Goal: Task Accomplishment & Management: Use online tool/utility

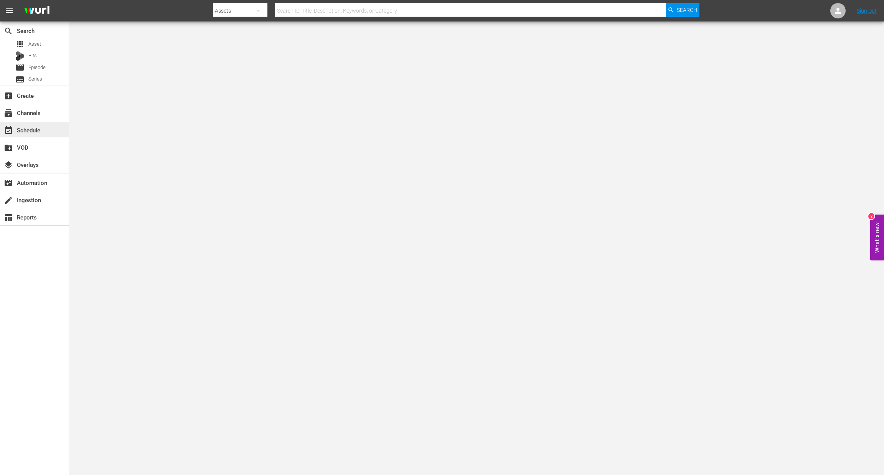
click at [33, 132] on div "event_available Schedule" at bounding box center [21, 128] width 43 height 7
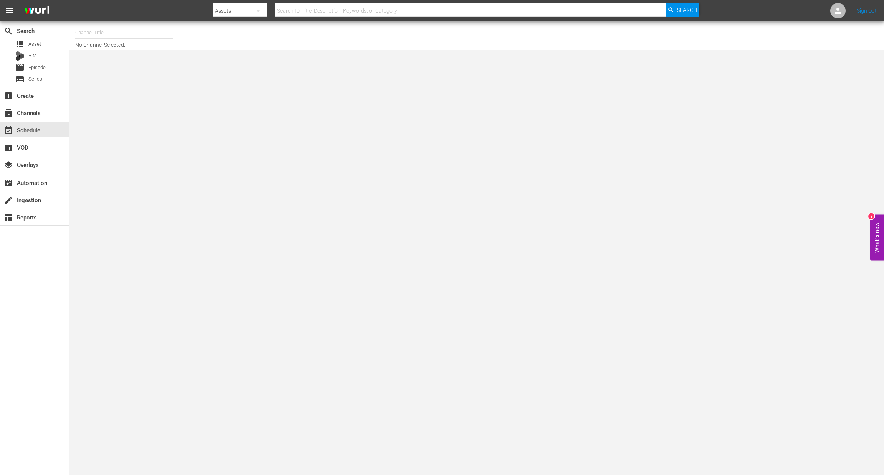
click at [33, 132] on div "event_available Schedule" at bounding box center [21, 128] width 43 height 7
click at [44, 12] on img at bounding box center [36, 11] width 37 height 18
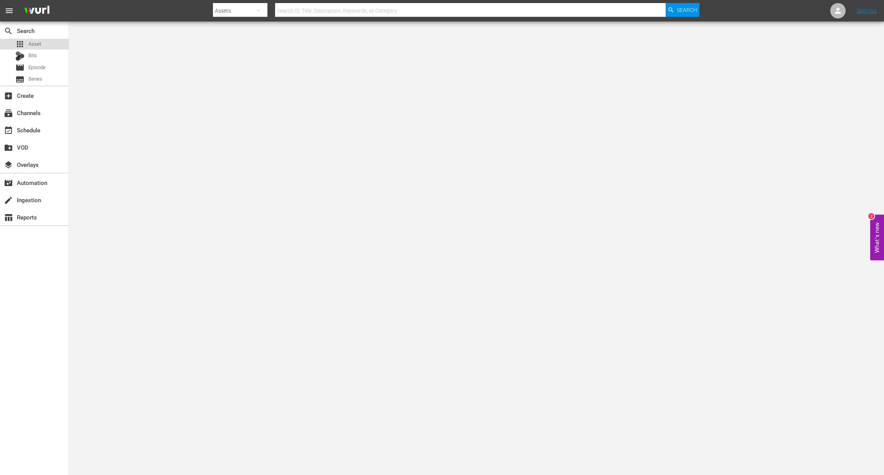
click at [38, 45] on span "Asset" at bounding box center [34, 44] width 13 height 8
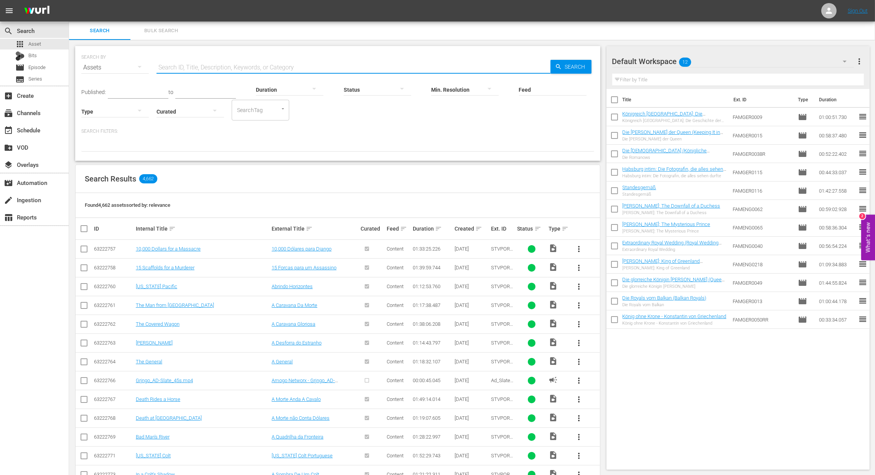
click at [448, 62] on input "text" at bounding box center [353, 67] width 394 height 18
type input "famesp"
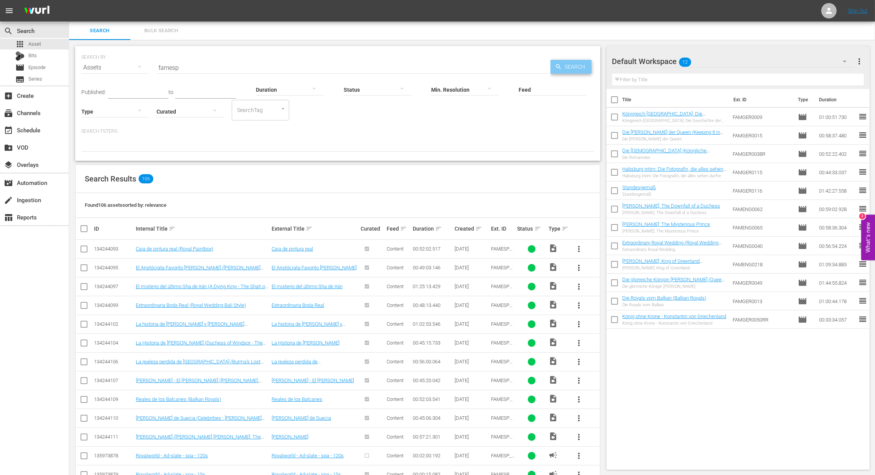
click at [572, 66] on span "Search" at bounding box center [577, 67] width 30 height 14
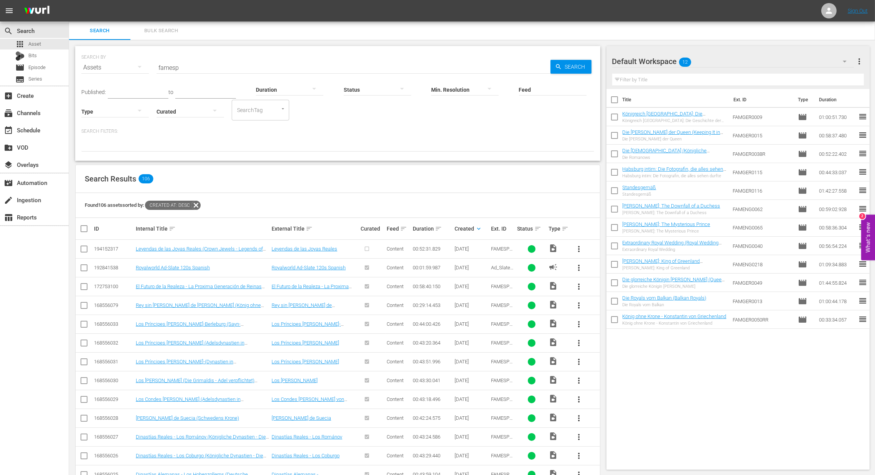
click at [577, 247] on span "more_vert" at bounding box center [578, 248] width 9 height 9
click at [606, 306] on div "Episode" at bounding box center [620, 307] width 52 height 18
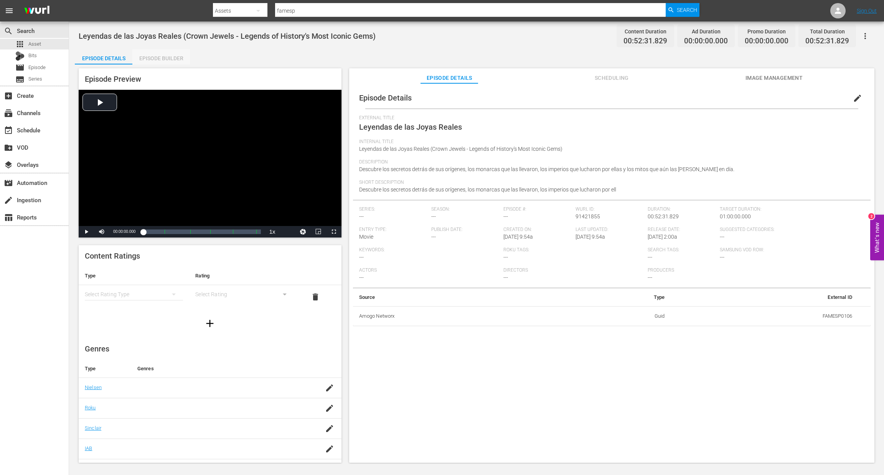
click at [170, 57] on div "Episode Builder" at bounding box center [161, 58] width 58 height 18
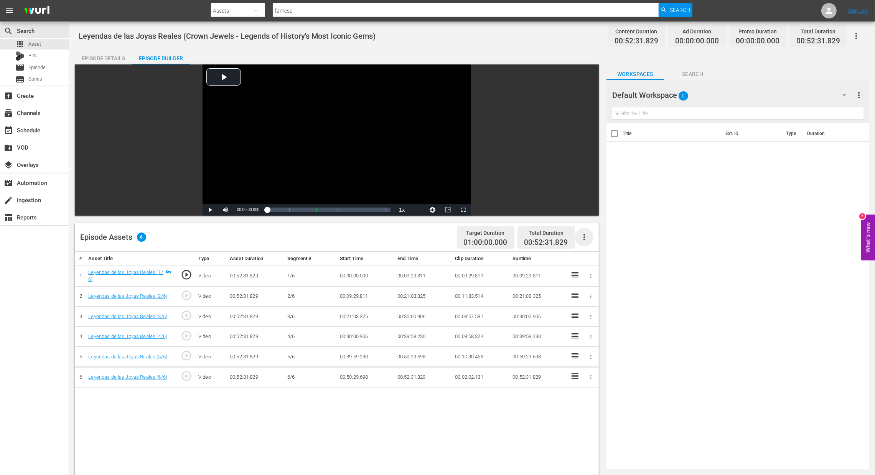
click at [581, 238] on icon "button" at bounding box center [583, 236] width 9 height 9
click at [599, 240] on div "Fill with Ads" at bounding box center [607, 240] width 52 height 18
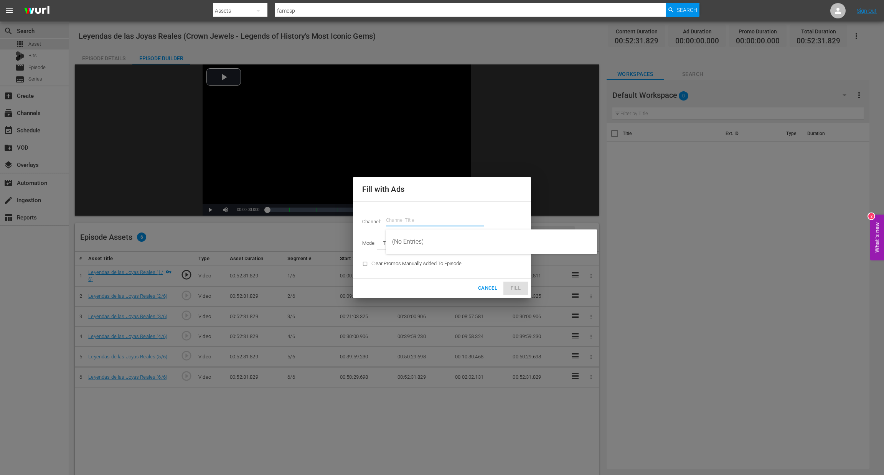
click at [463, 216] on input "text" at bounding box center [435, 220] width 98 height 18
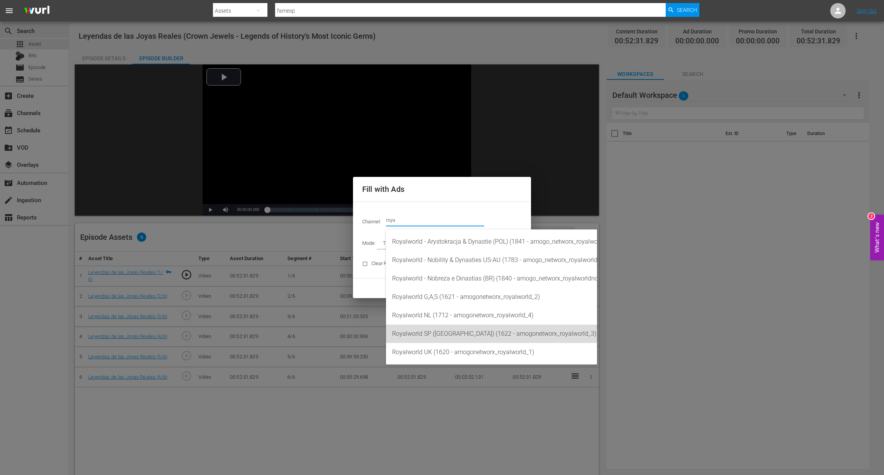
click at [473, 332] on div "Royalworld SP (EU) (1622 - amogonetworx_royalworld_3)" at bounding box center [491, 333] width 199 height 18
type input "Royalworld SP (EU) (1622)"
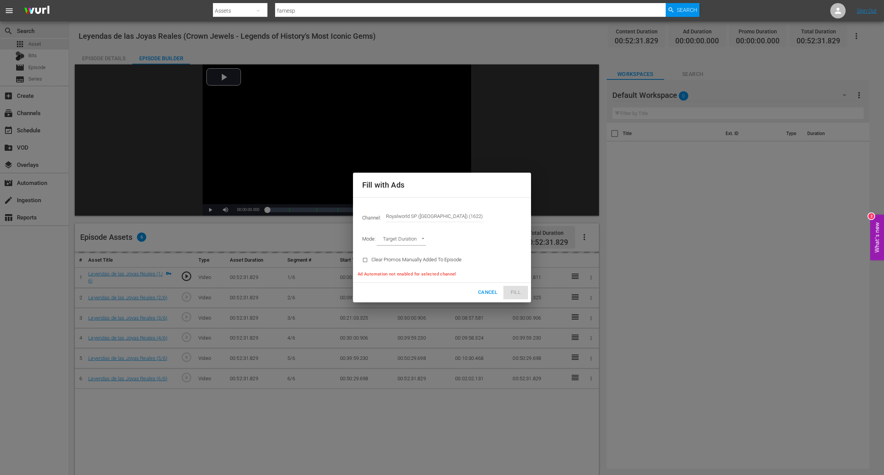
type input "AD_BREAK_DURATION"
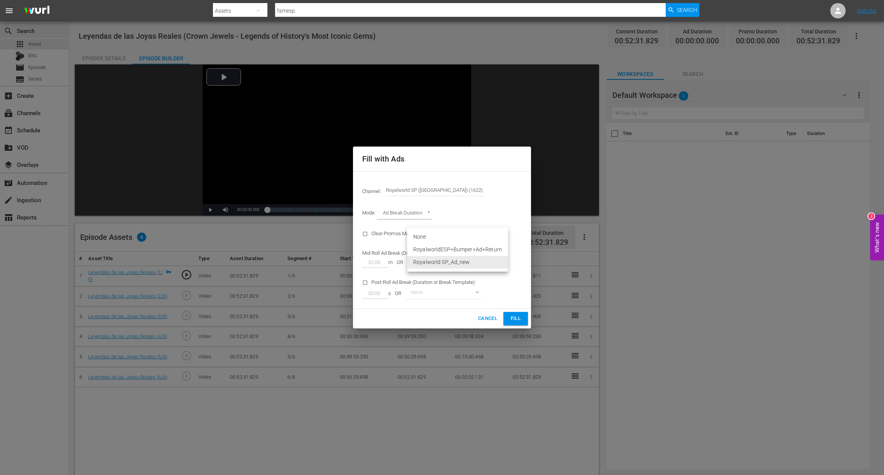
click at [478, 264] on body "menu Search By Assets Search ID, Title, Description, Keywords, or Category fame…" at bounding box center [442, 237] width 884 height 475
click at [486, 259] on li "Royalworld SP_Ad_new" at bounding box center [457, 262] width 101 height 13
click at [514, 316] on span "Fill" at bounding box center [515, 318] width 12 height 9
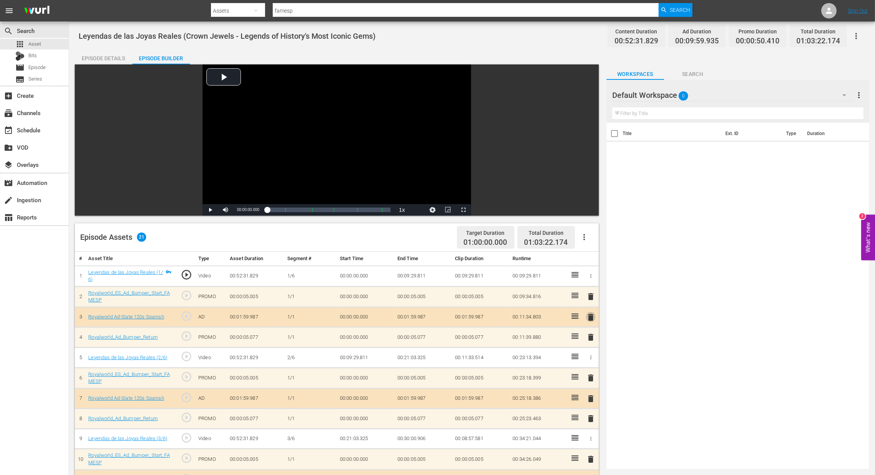
click at [590, 314] on span "delete" at bounding box center [590, 317] width 9 height 9
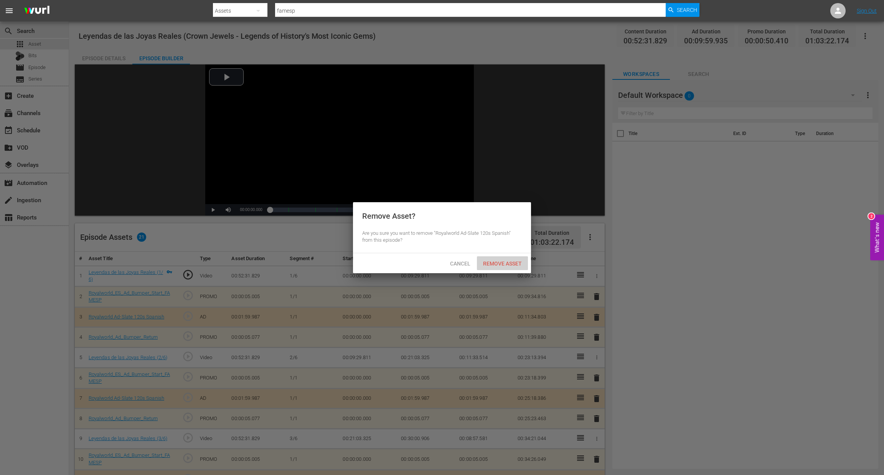
click at [512, 261] on span "Remove Asset" at bounding box center [502, 263] width 51 height 6
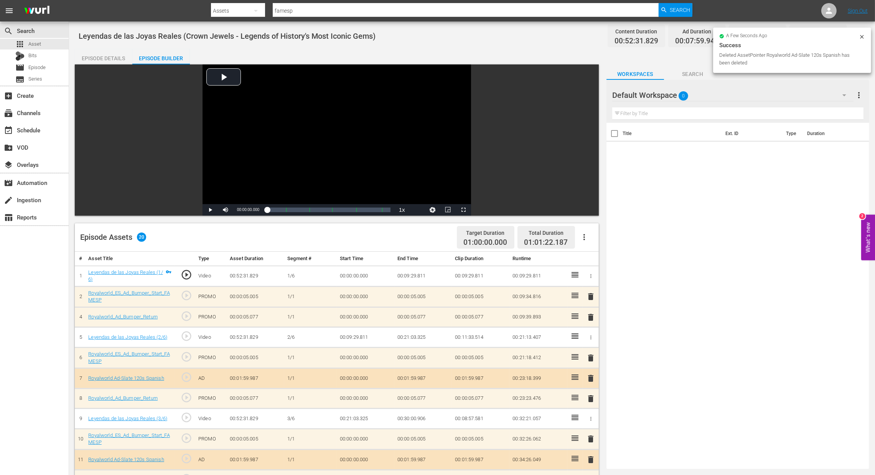
click at [595, 297] on span "delete" at bounding box center [590, 296] width 9 height 9
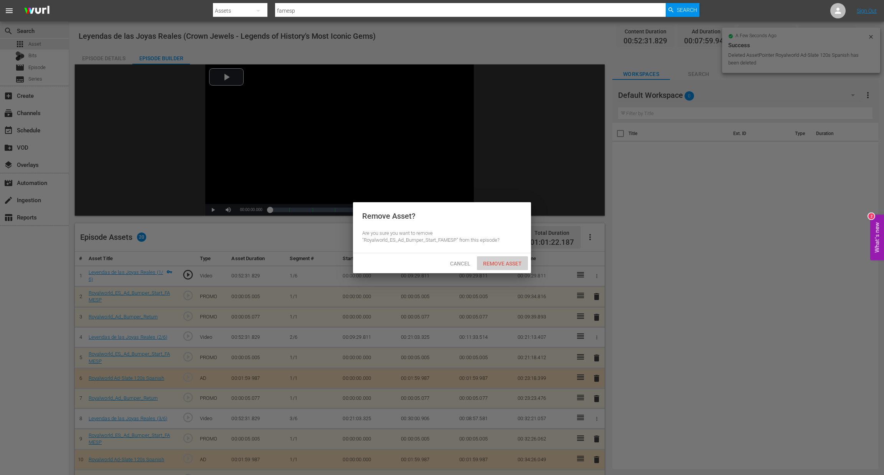
click at [515, 261] on span "Remove Asset" at bounding box center [502, 263] width 51 height 6
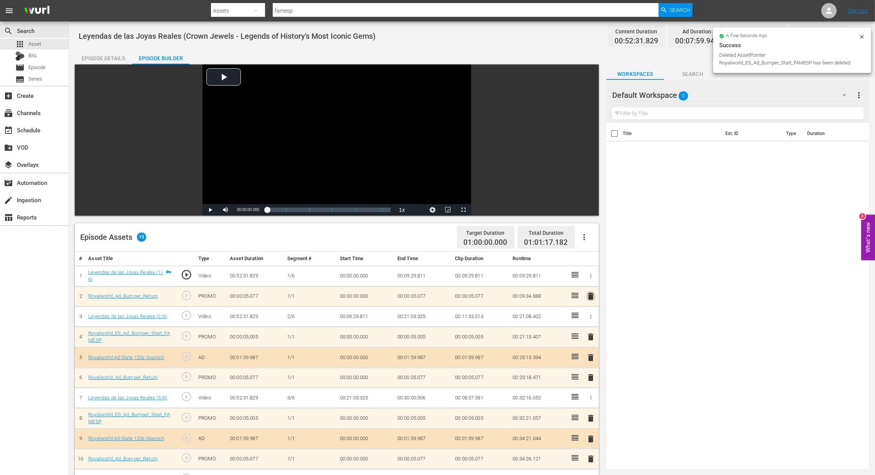
click at [591, 296] on span "delete" at bounding box center [590, 295] width 9 height 9
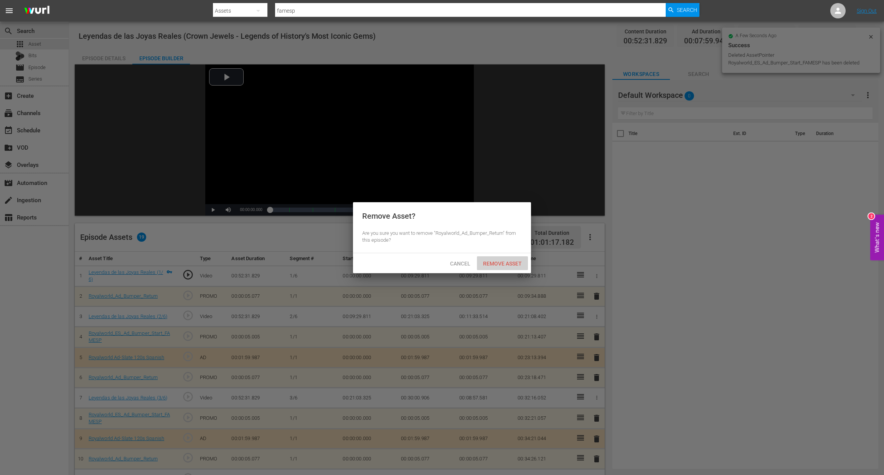
click at [517, 261] on span "Remove Asset" at bounding box center [502, 263] width 51 height 6
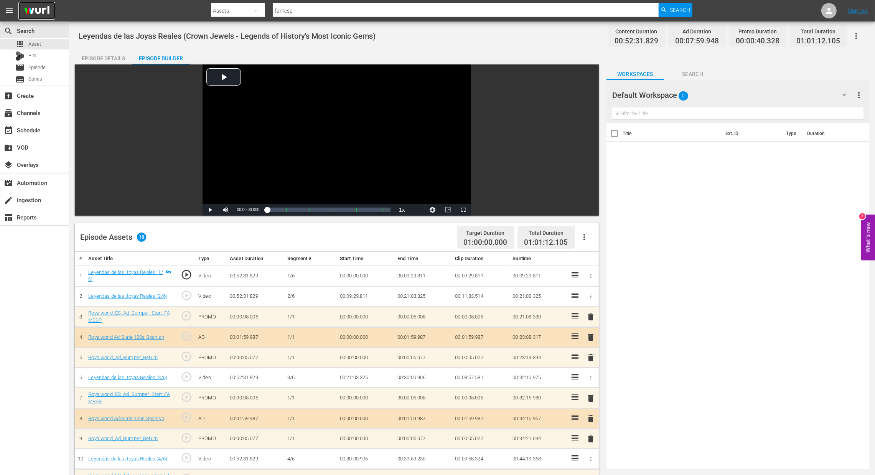
click at [38, 18] on img at bounding box center [36, 11] width 37 height 18
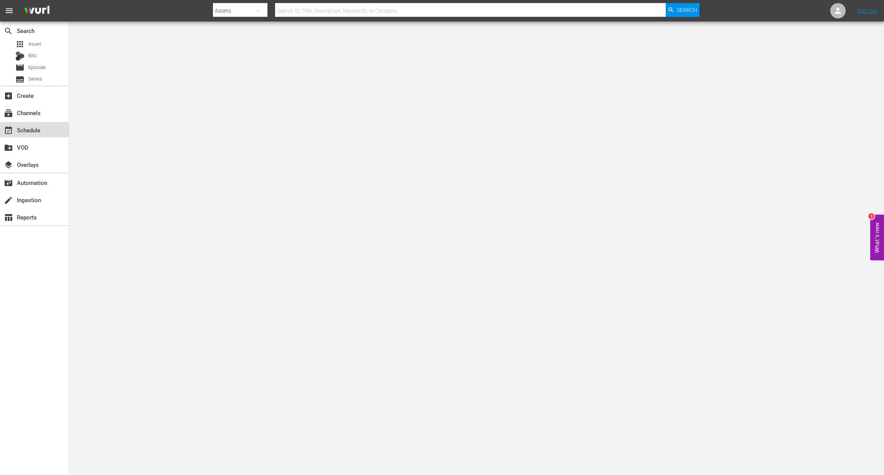
click at [28, 132] on div "event_available Schedule" at bounding box center [21, 128] width 43 height 7
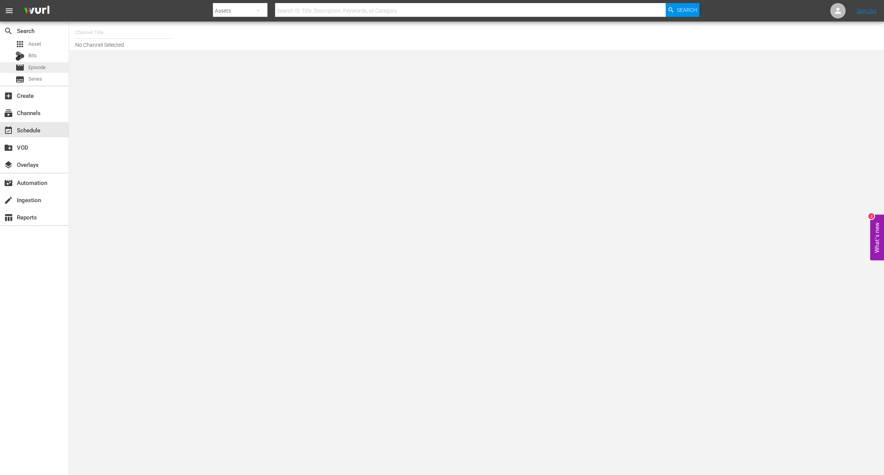
click at [46, 64] on div "movie Episode" at bounding box center [34, 67] width 69 height 11
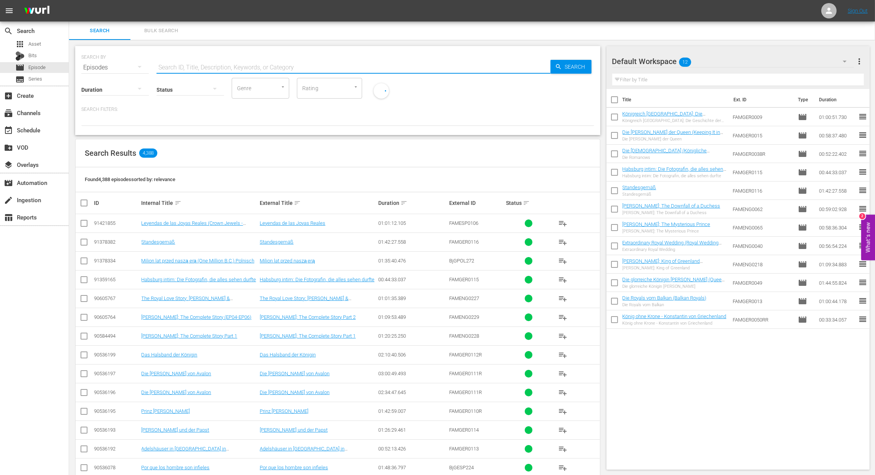
click at [182, 67] on input "text" at bounding box center [353, 67] width 394 height 18
type input "leyendas"
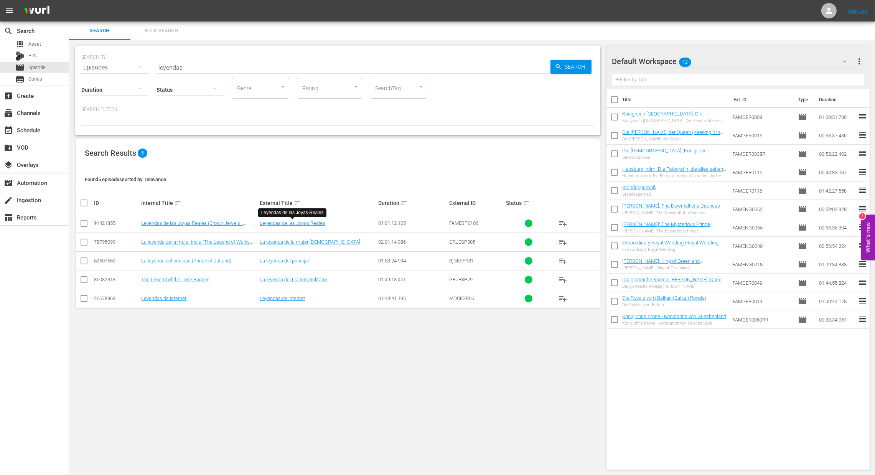
click at [296, 226] on td "Leyendas de las Joyas Reales" at bounding box center [317, 223] width 119 height 19
click at [288, 223] on link "Leyendas de las Joyas Reales" at bounding box center [293, 223] width 66 height 6
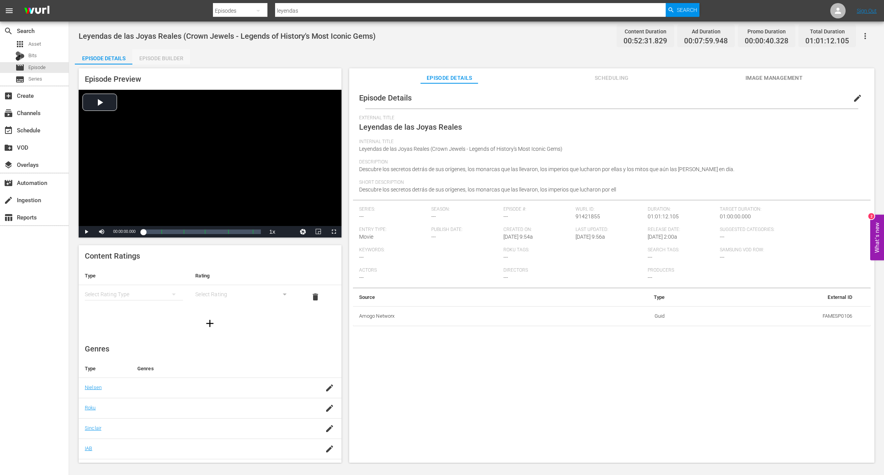
click at [163, 56] on div "Episode Builder" at bounding box center [161, 58] width 58 height 18
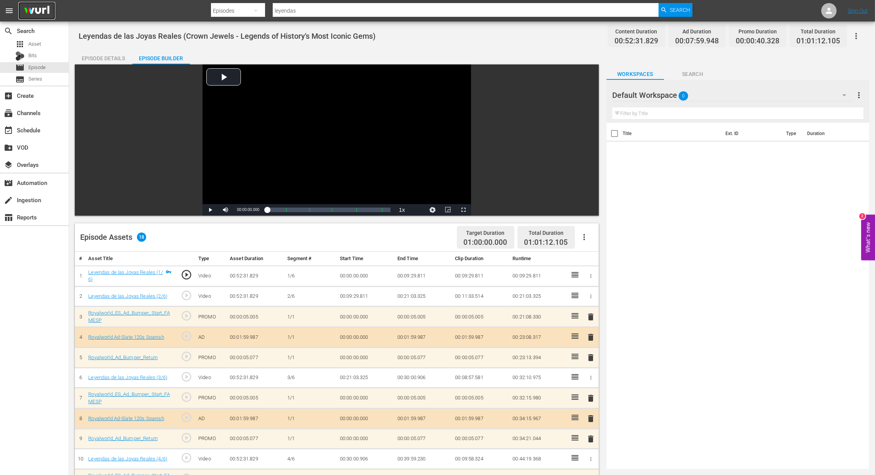
click at [41, 10] on img at bounding box center [36, 11] width 37 height 18
